Goal: Task Accomplishment & Management: Use online tool/utility

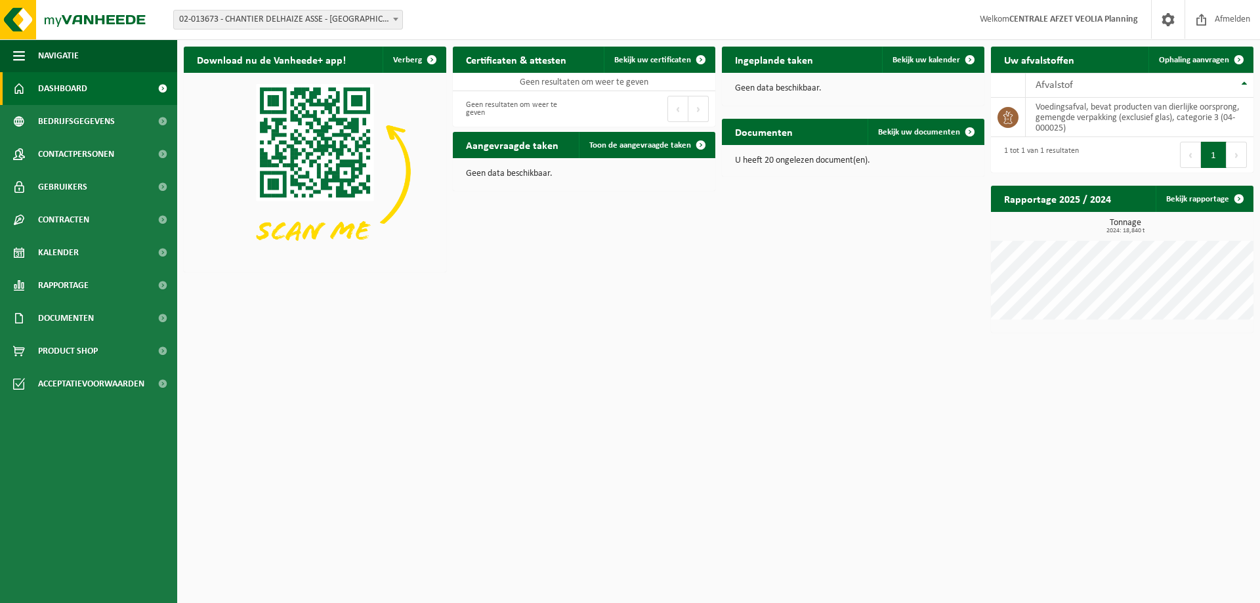
click at [322, 19] on span "02-013673 - CHANTIER DELHAIZE ASSE - [GEOGRAPHIC_DATA] - [GEOGRAPHIC_DATA]" at bounding box center [288, 19] width 228 height 18
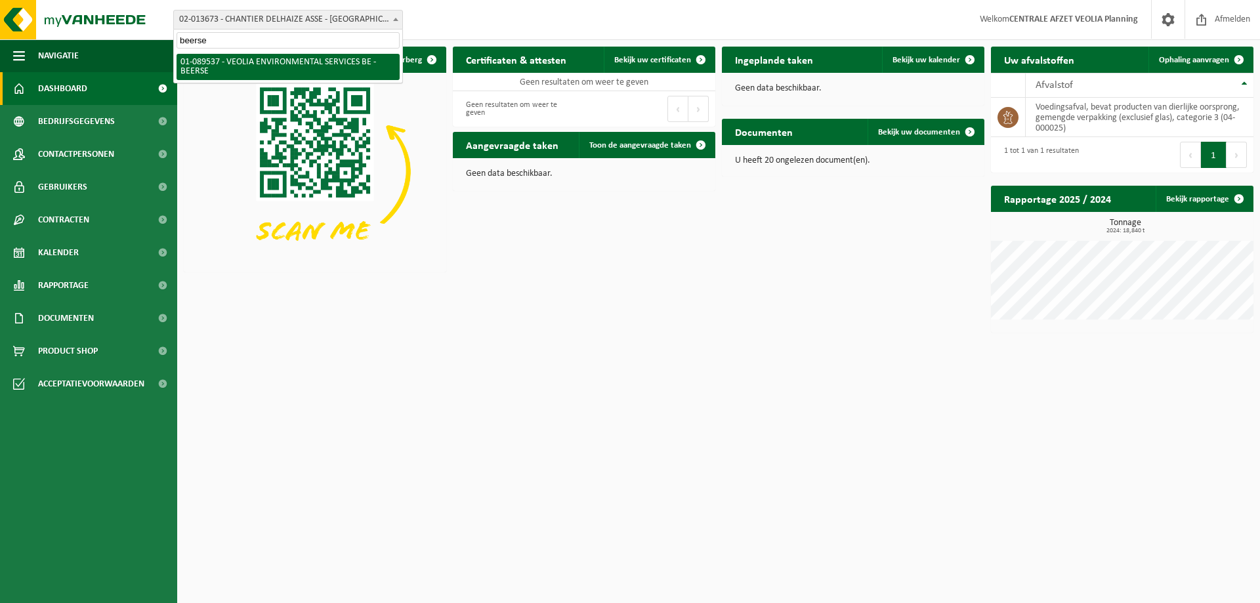
type input "beerse"
select select "732"
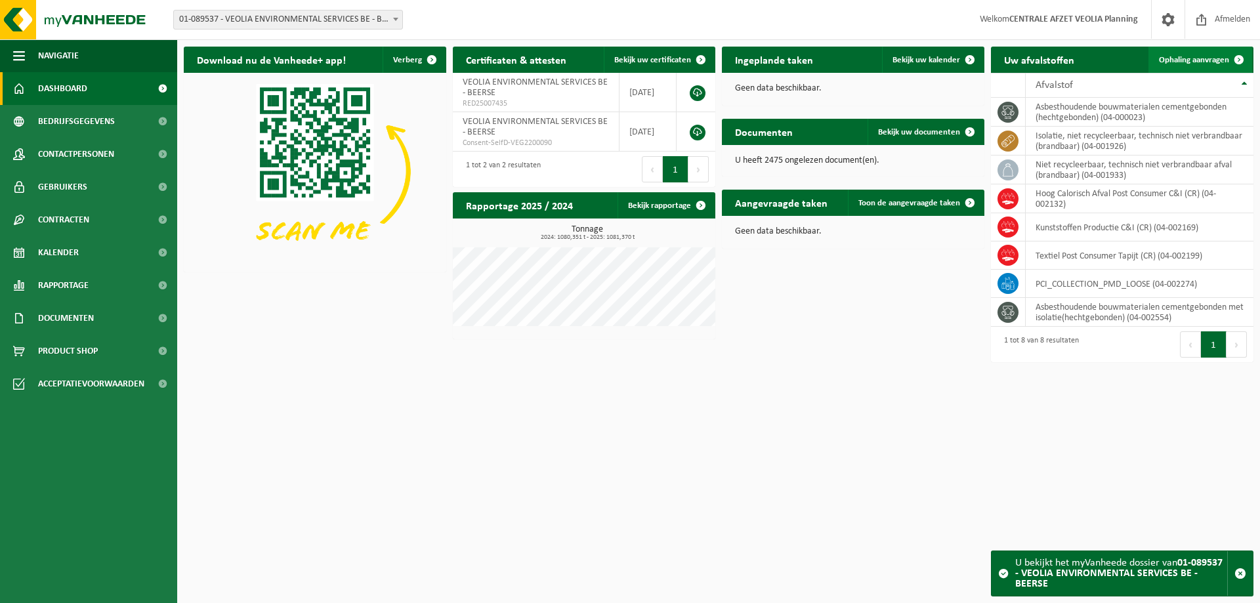
click at [1180, 61] on span "Ophaling aanvragen" at bounding box center [1194, 60] width 70 height 9
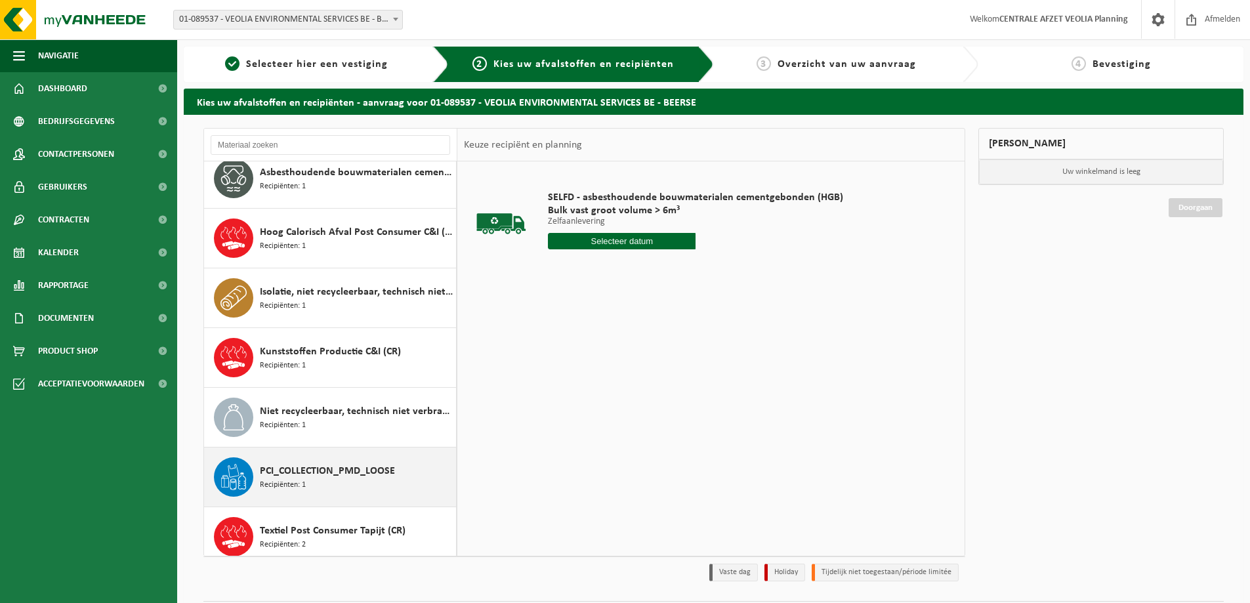
scroll to position [83, 0]
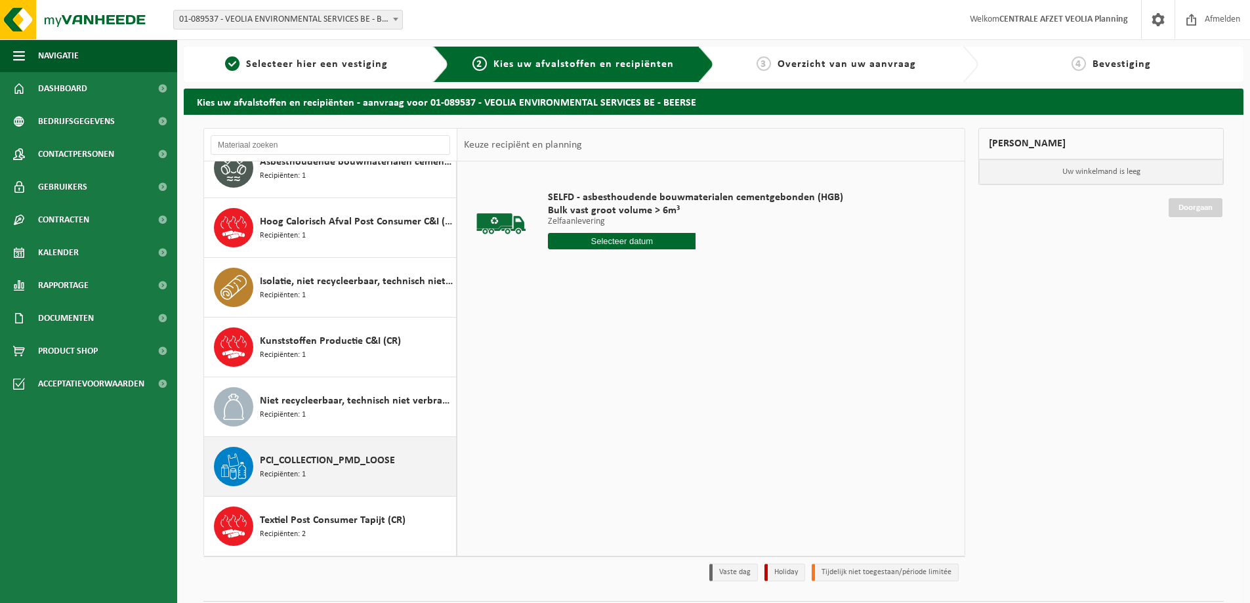
click at [305, 459] on span "PCI_COLLECTION_PMD_LOOSE" at bounding box center [327, 461] width 135 height 16
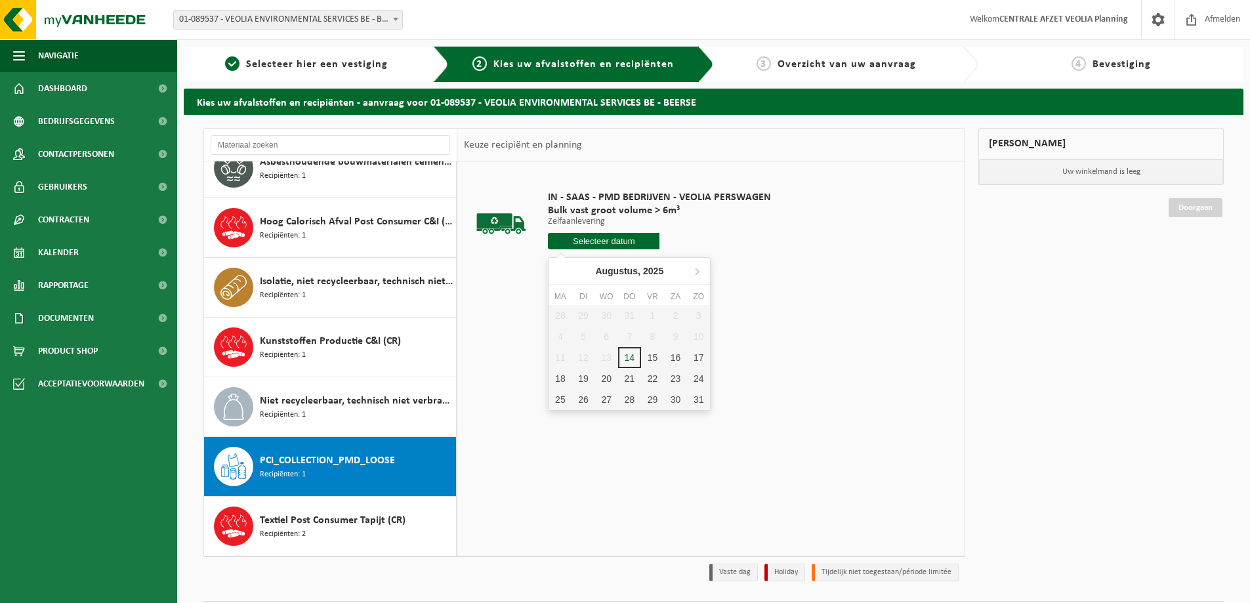
click at [598, 239] on input "text" at bounding box center [604, 241] width 112 height 16
click at [552, 377] on div "18" at bounding box center [560, 378] width 23 height 21
type input "Van 2025-08-18"
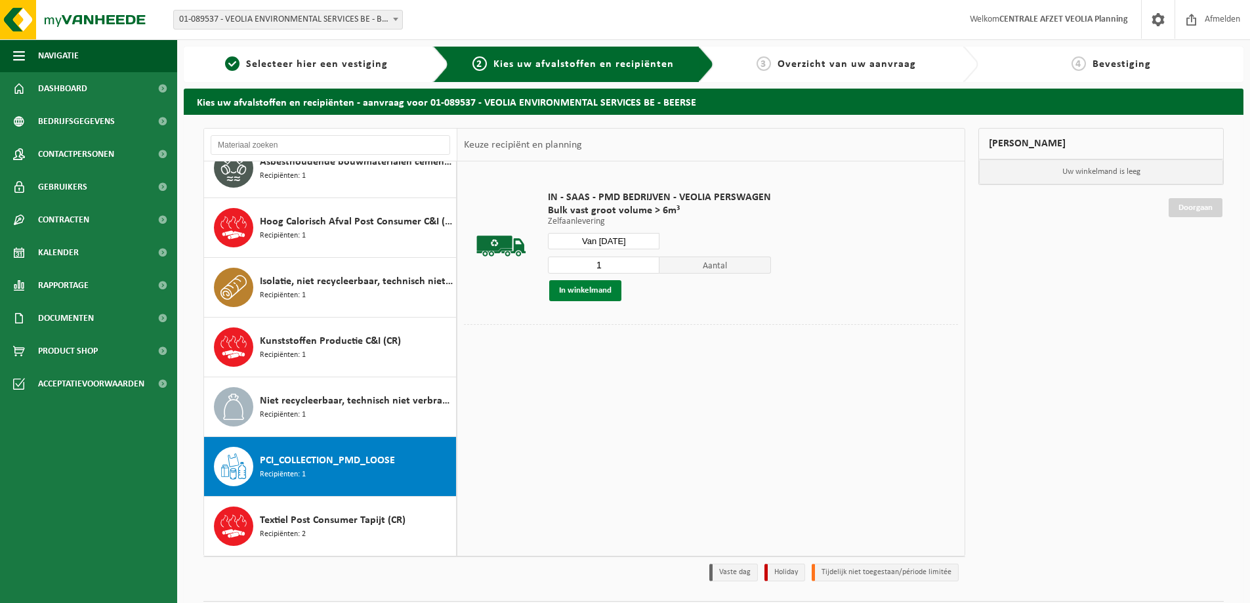
click at [585, 291] on button "In winkelmand" at bounding box center [585, 290] width 72 height 21
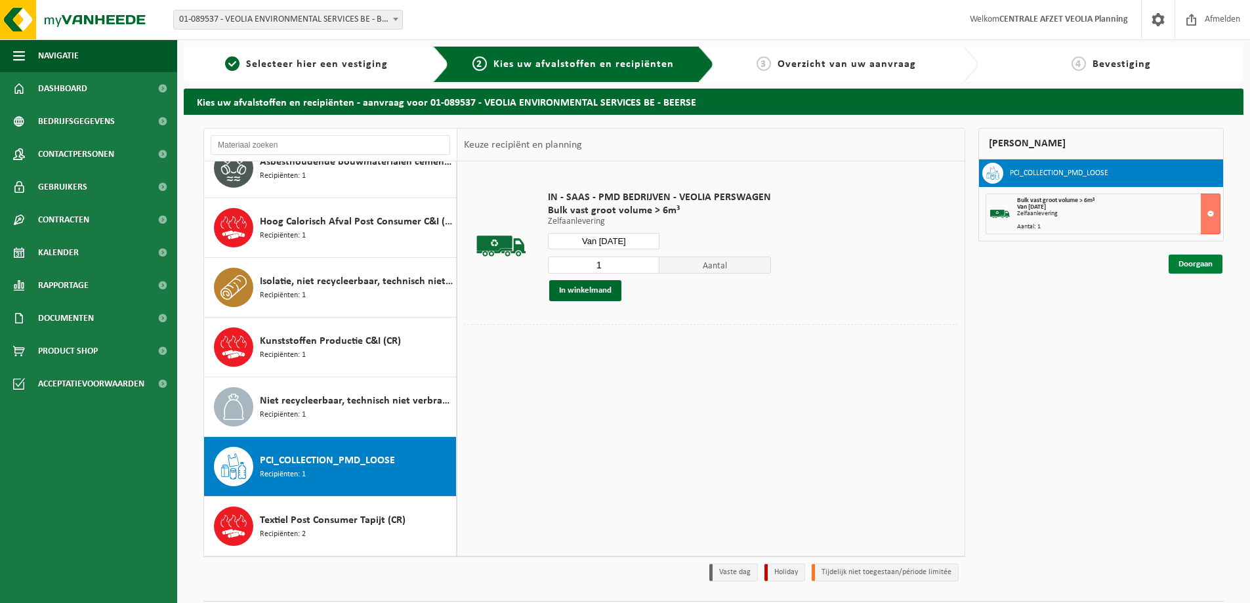
click at [1194, 265] on link "Doorgaan" at bounding box center [1196, 264] width 54 height 19
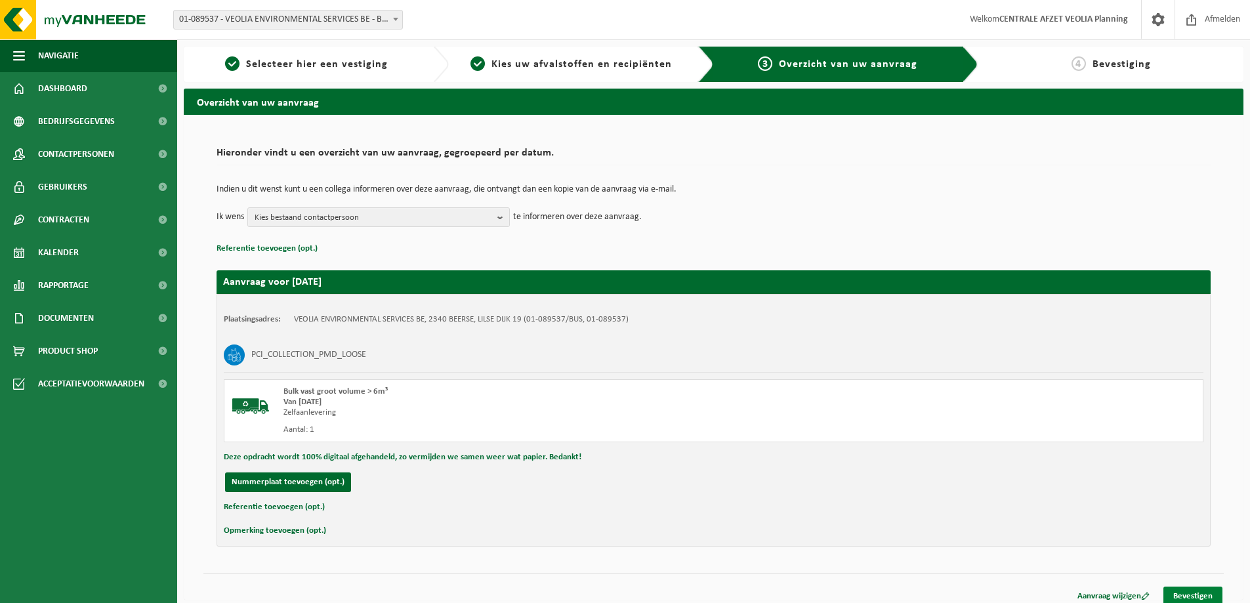
click at [1190, 594] on link "Bevestigen" at bounding box center [1192, 596] width 59 height 19
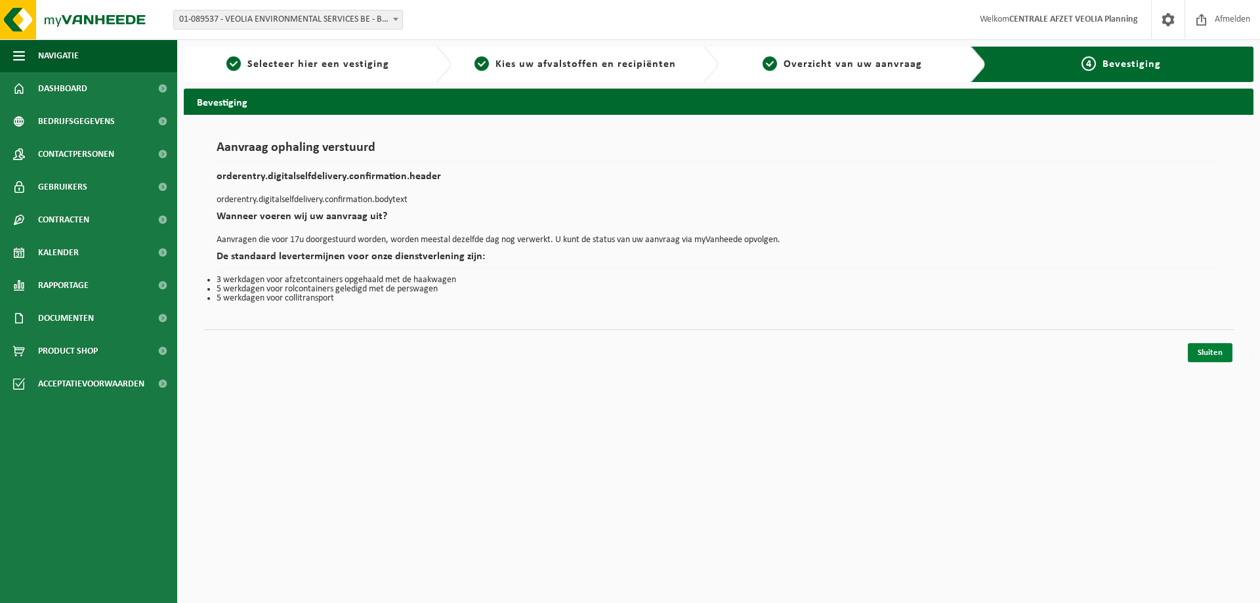
click at [1219, 352] on link "Sluiten" at bounding box center [1210, 352] width 45 height 19
